Goal: Task Accomplishment & Management: Complete application form

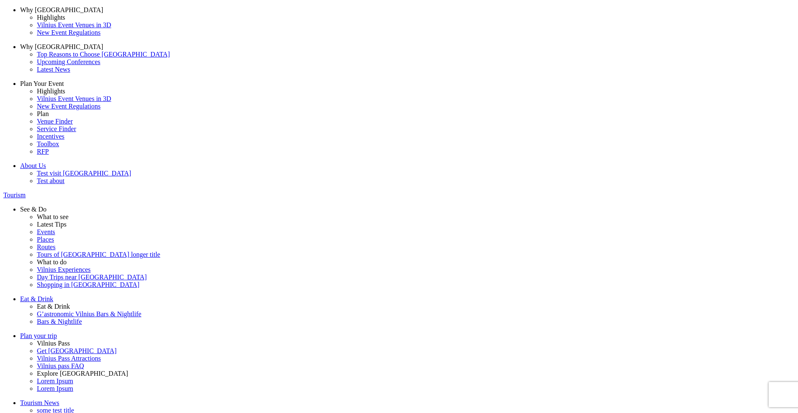
scroll to position [15, 0]
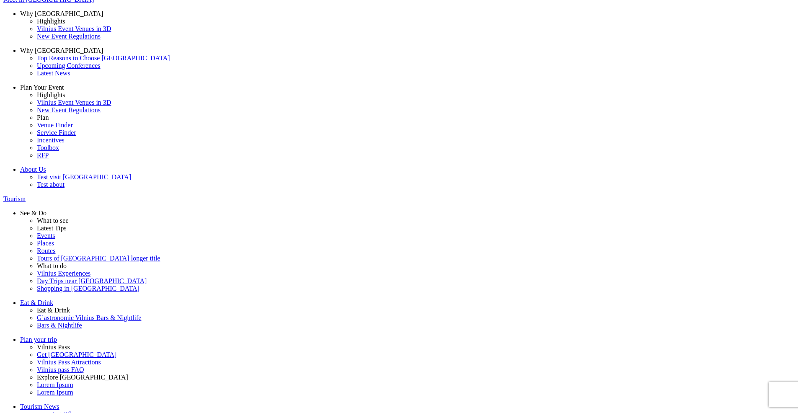
type input "C:\fakepath\b08c47e8634dbf3fec8ac7304772ee2e1e995af4.png"
type input "C:\fakepath\image (30)_kaip yra dabar.png"
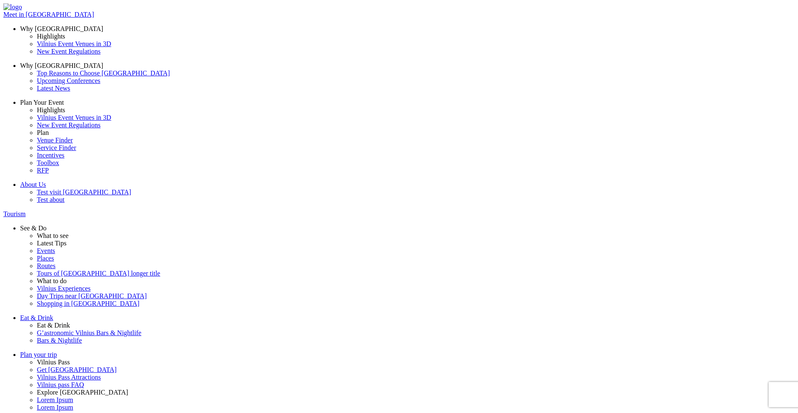
drag, startPoint x: 375, startPoint y: 205, endPoint x: 431, endPoint y: 206, distance: 55.7
